Goal: Task Accomplishment & Management: Use online tool/utility

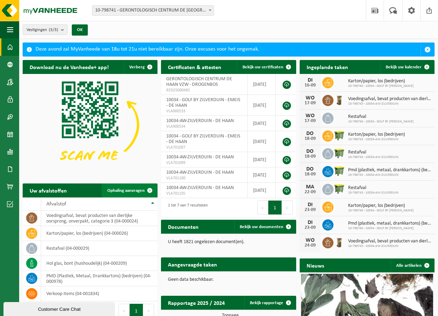
click at [149, 186] on span at bounding box center [150, 190] width 14 height 14
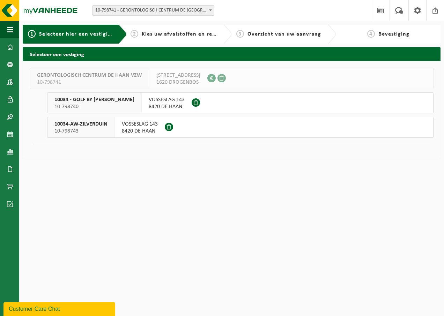
click at [200, 100] on span at bounding box center [195, 102] width 8 height 8
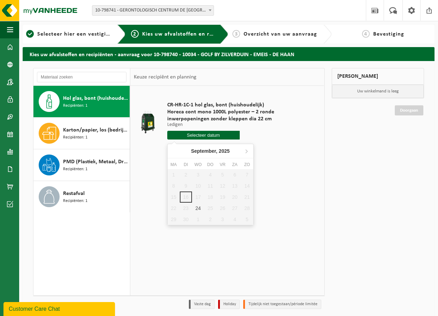
click at [202, 135] on input "text" at bounding box center [203, 135] width 73 height 9
click at [198, 209] on div "24" at bounding box center [198, 208] width 12 height 11
type input "Van 2025-09-24"
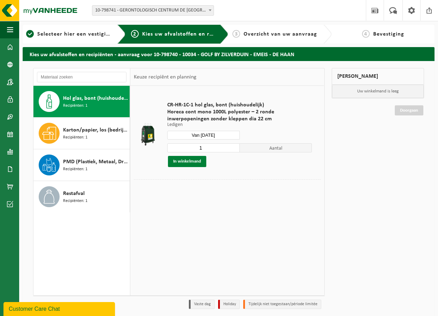
click at [187, 162] on button "In winkelmand" at bounding box center [187, 161] width 38 height 11
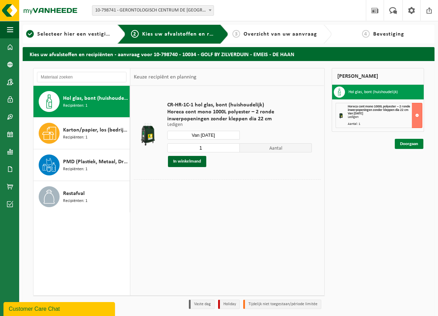
click at [413, 143] on link "Doorgaan" at bounding box center [409, 144] width 29 height 10
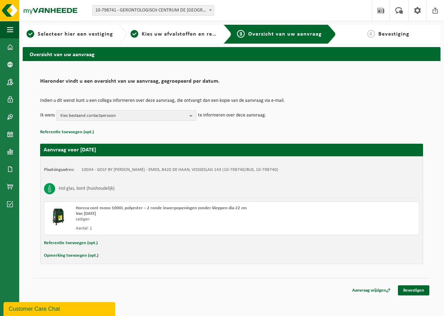
click at [192, 116] on b "button" at bounding box center [192, 116] width 6 height 10
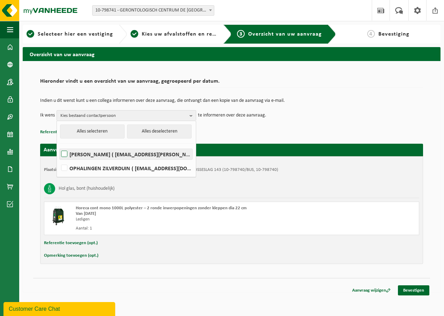
click at [66, 154] on label "AURELIE RYCKMAN ( aurelie.ryckman@emeis.com )" at bounding box center [126, 154] width 132 height 10
click at [59, 145] on input "AURELIE RYCKMAN ( aurelie.ryckman@emeis.com )" at bounding box center [58, 145] width 0 height 0
checkbox input "true"
click at [354, 98] on div "Indien u dit wenst kunt u een collega informeren over deze aanvraag, die ontvan…" at bounding box center [231, 109] width 382 height 36
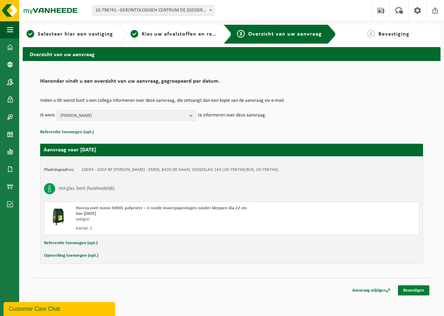
click at [419, 289] on link "Bevestigen" at bounding box center [412, 290] width 31 height 10
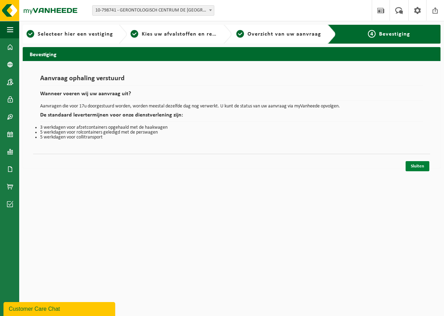
click at [416, 165] on link "Sluiten" at bounding box center [417, 166] width 24 height 10
